Goal: Go to known website: Go to known website

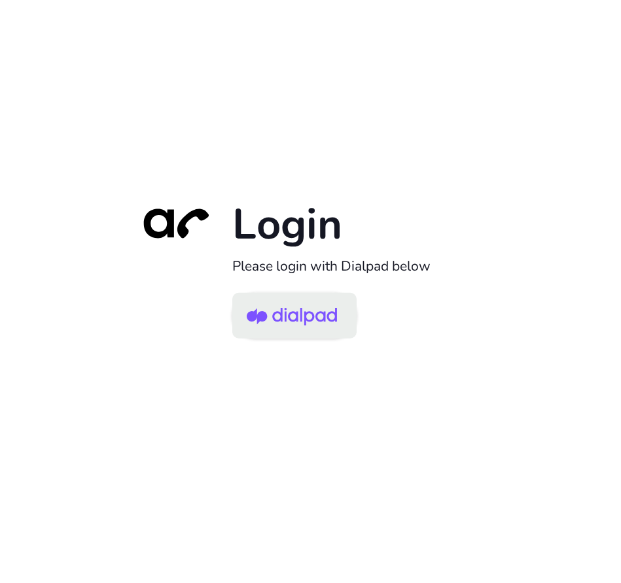
click at [300, 322] on img at bounding box center [292, 317] width 90 height 43
click at [325, 311] on img at bounding box center [292, 317] width 90 height 43
click at [318, 312] on img at bounding box center [292, 317] width 90 height 43
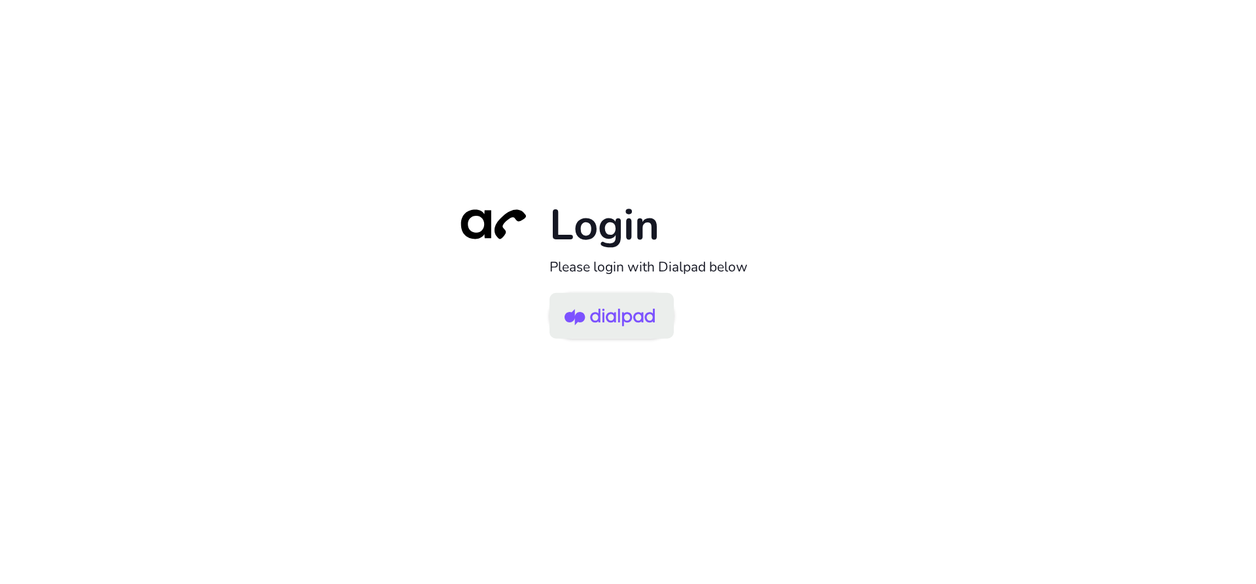
click at [624, 304] on img at bounding box center [609, 317] width 90 height 43
